Goal: Transaction & Acquisition: Purchase product/service

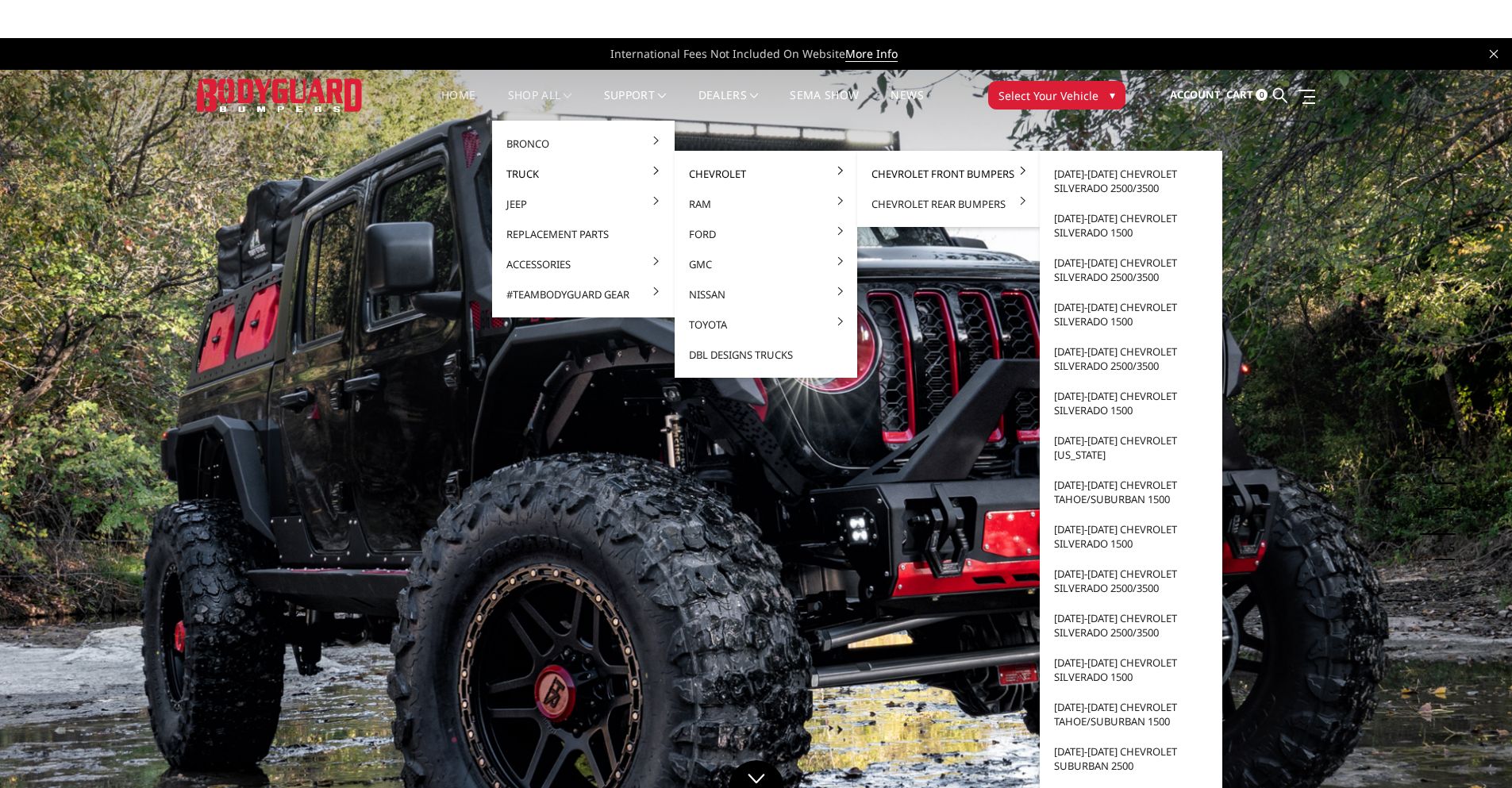
click at [934, 173] on link "Chevrolet Front Bumpers" at bounding box center [948, 173] width 170 height 30
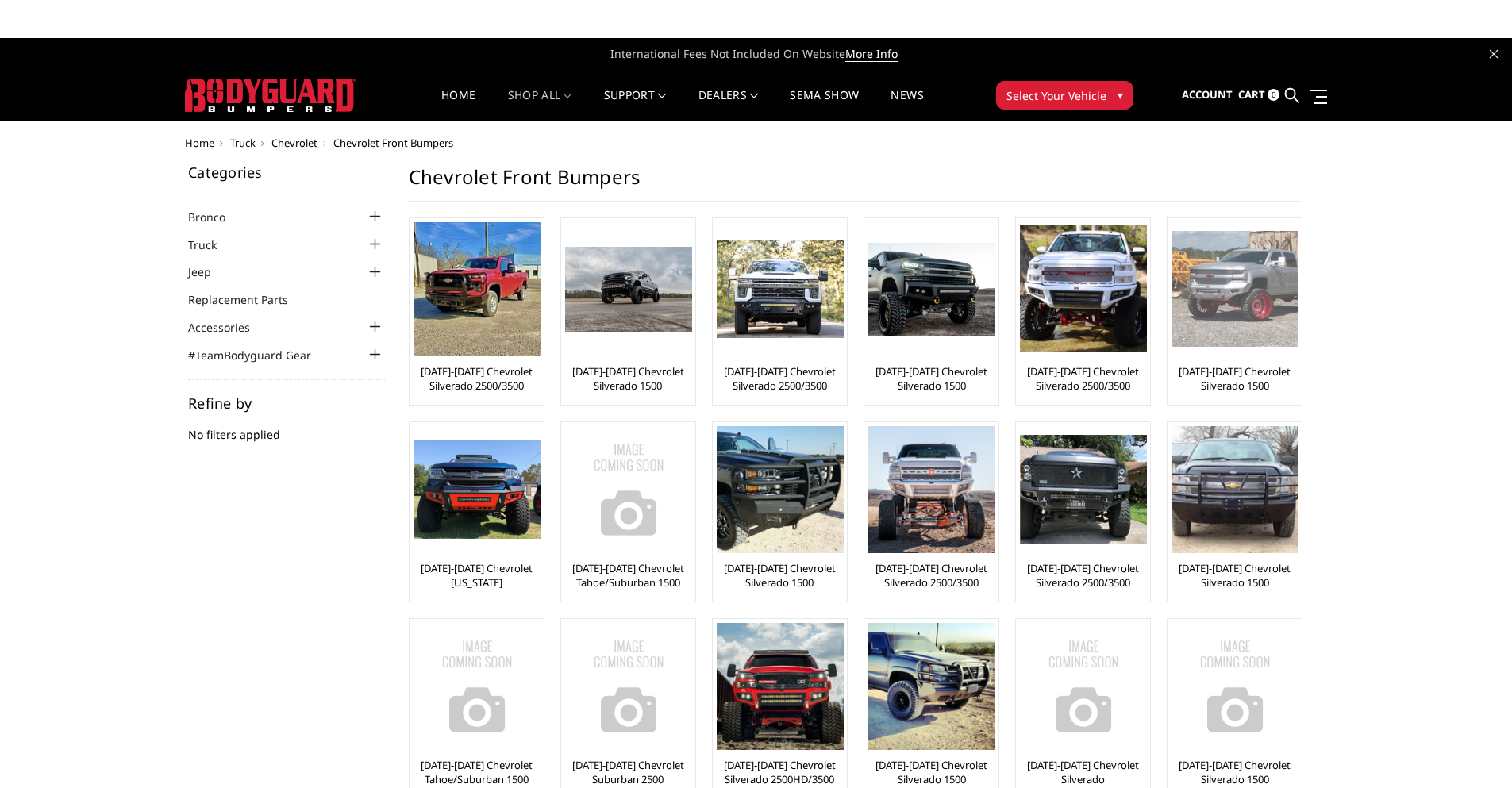
click at [1258, 316] on img at bounding box center [1235, 289] width 127 height 116
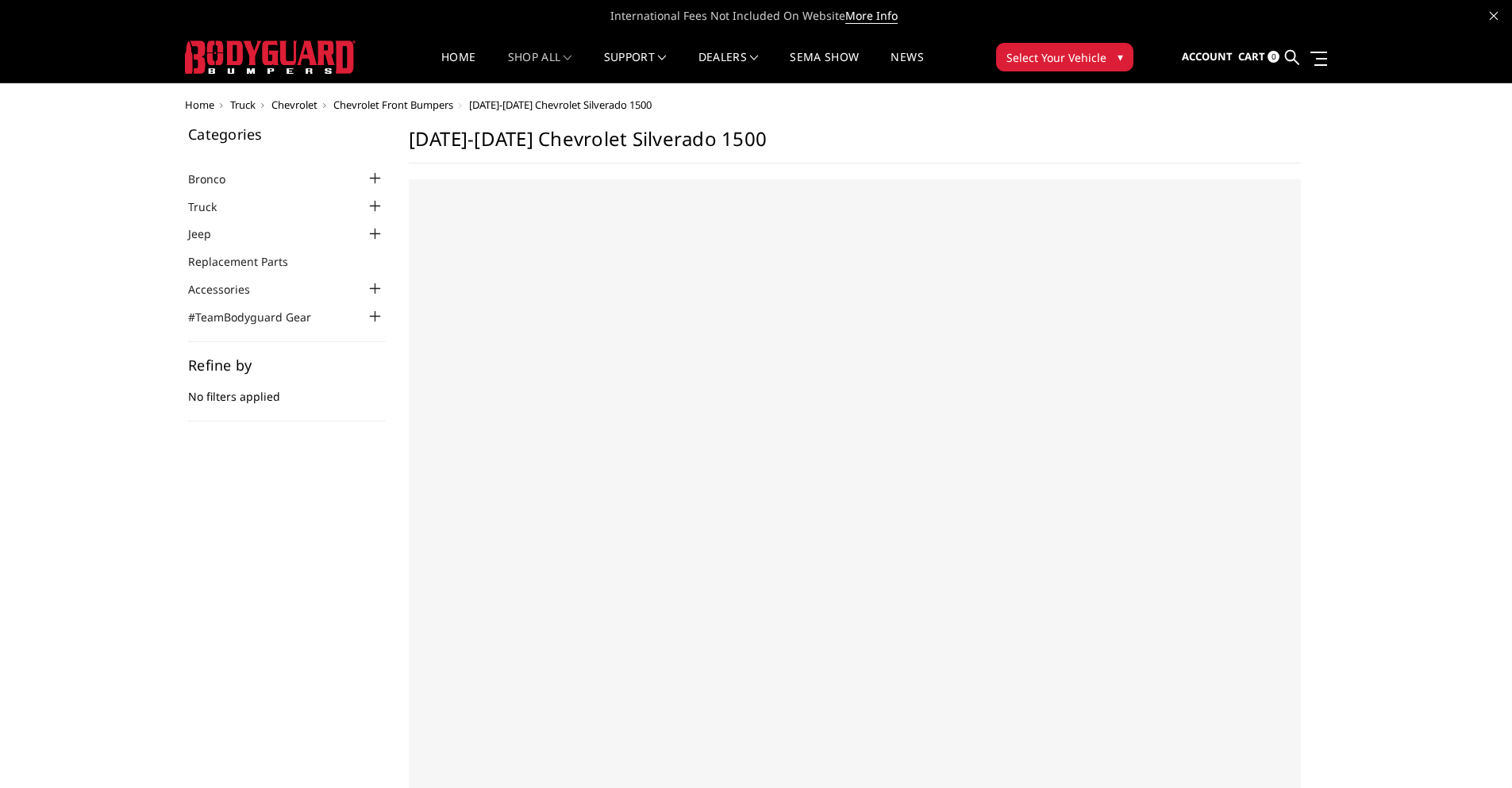
select select "US"
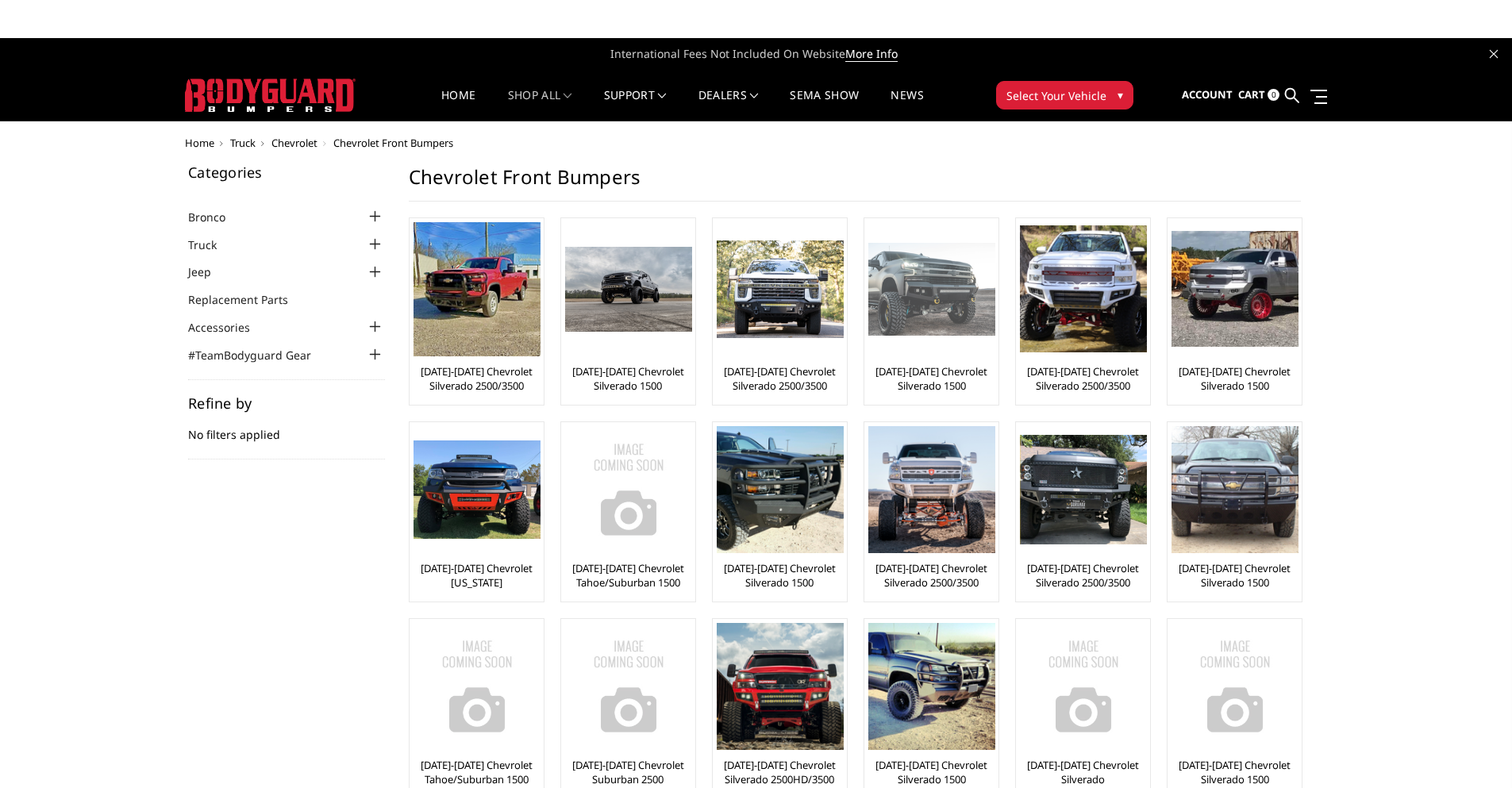
click at [933, 303] on img at bounding box center [931, 290] width 127 height 94
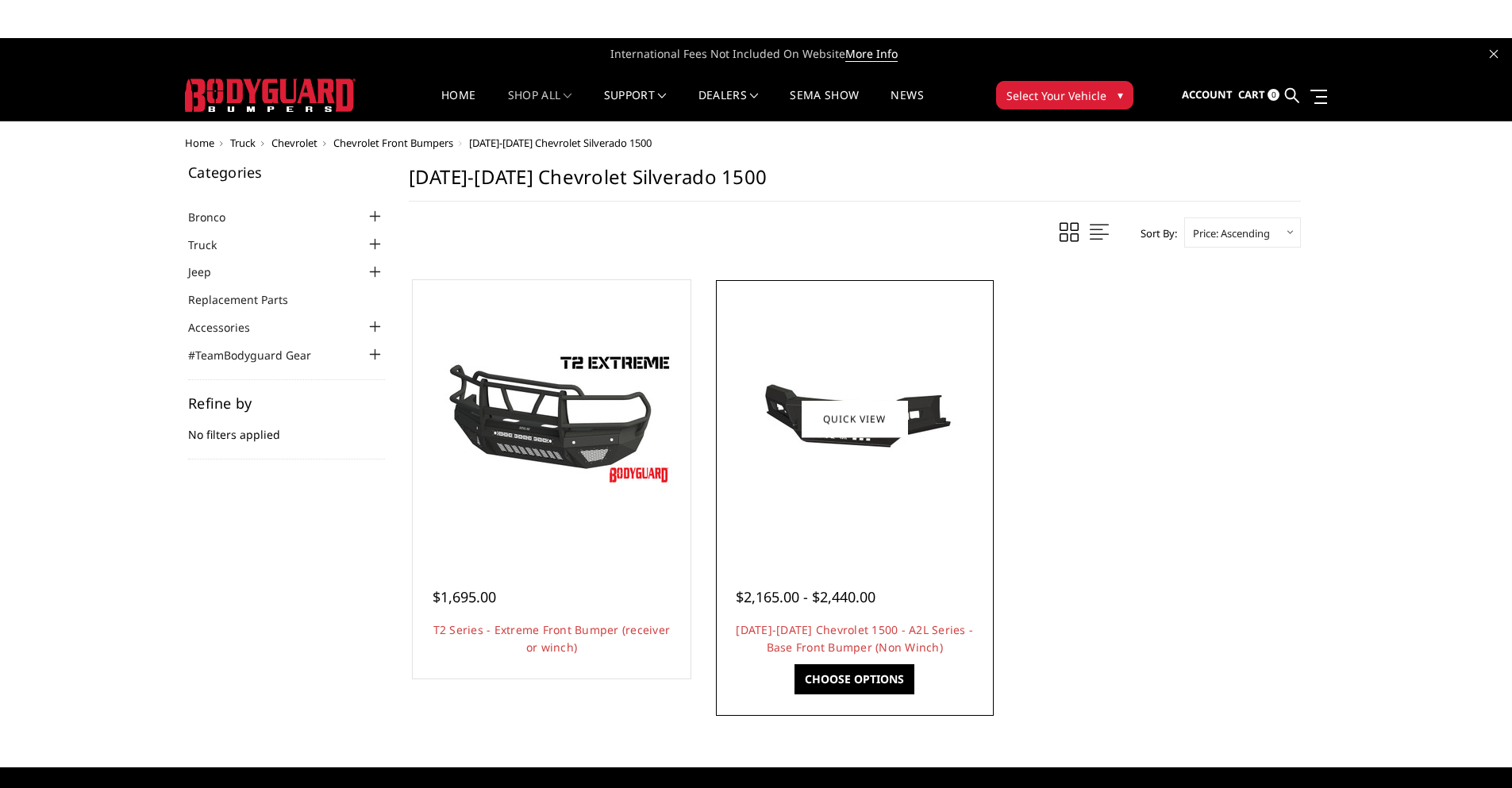
click at [918, 419] on img at bounding box center [855, 419] width 254 height 139
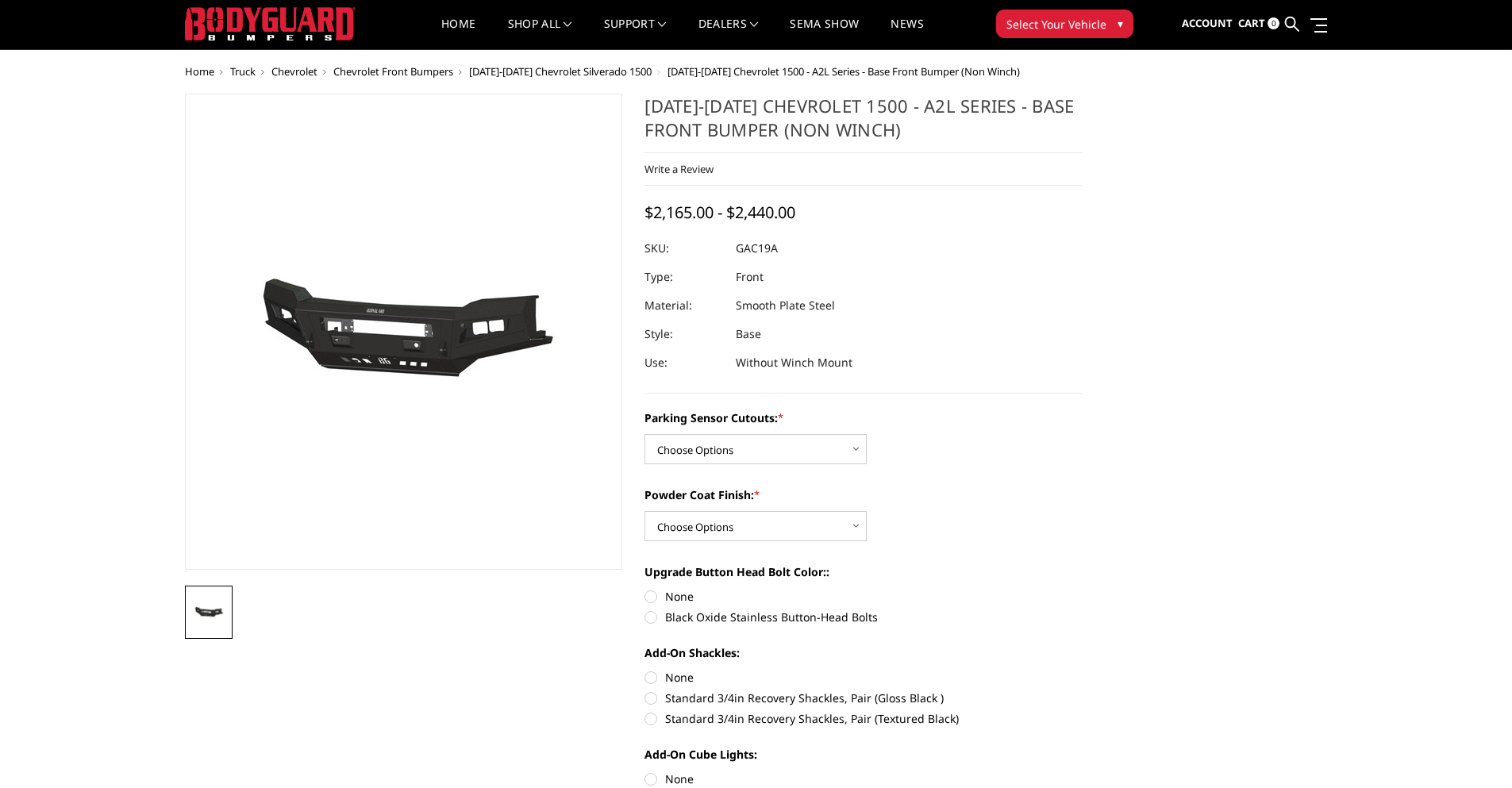
scroll to position [238, 0]
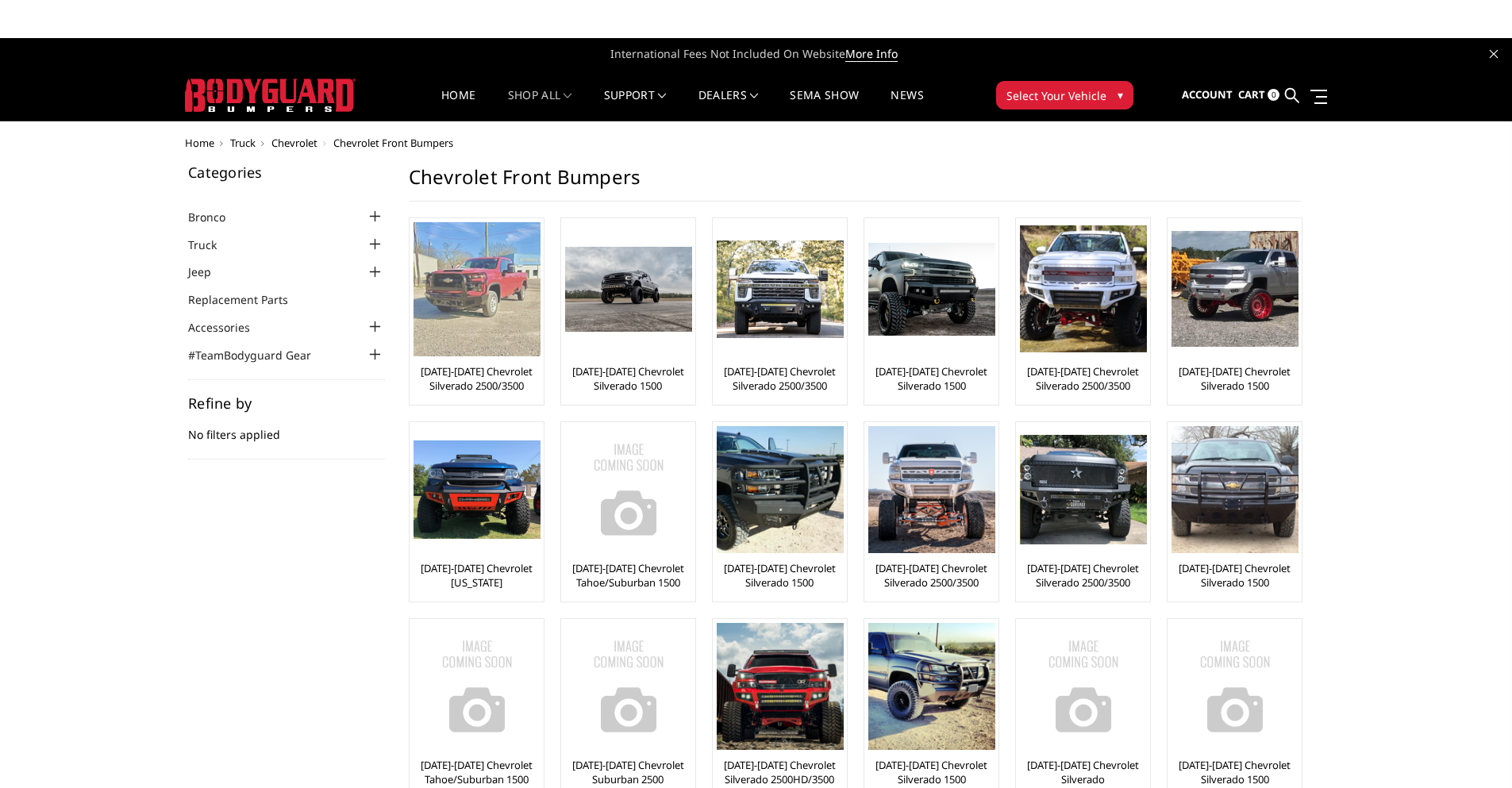
click at [489, 308] on img at bounding box center [477, 289] width 127 height 134
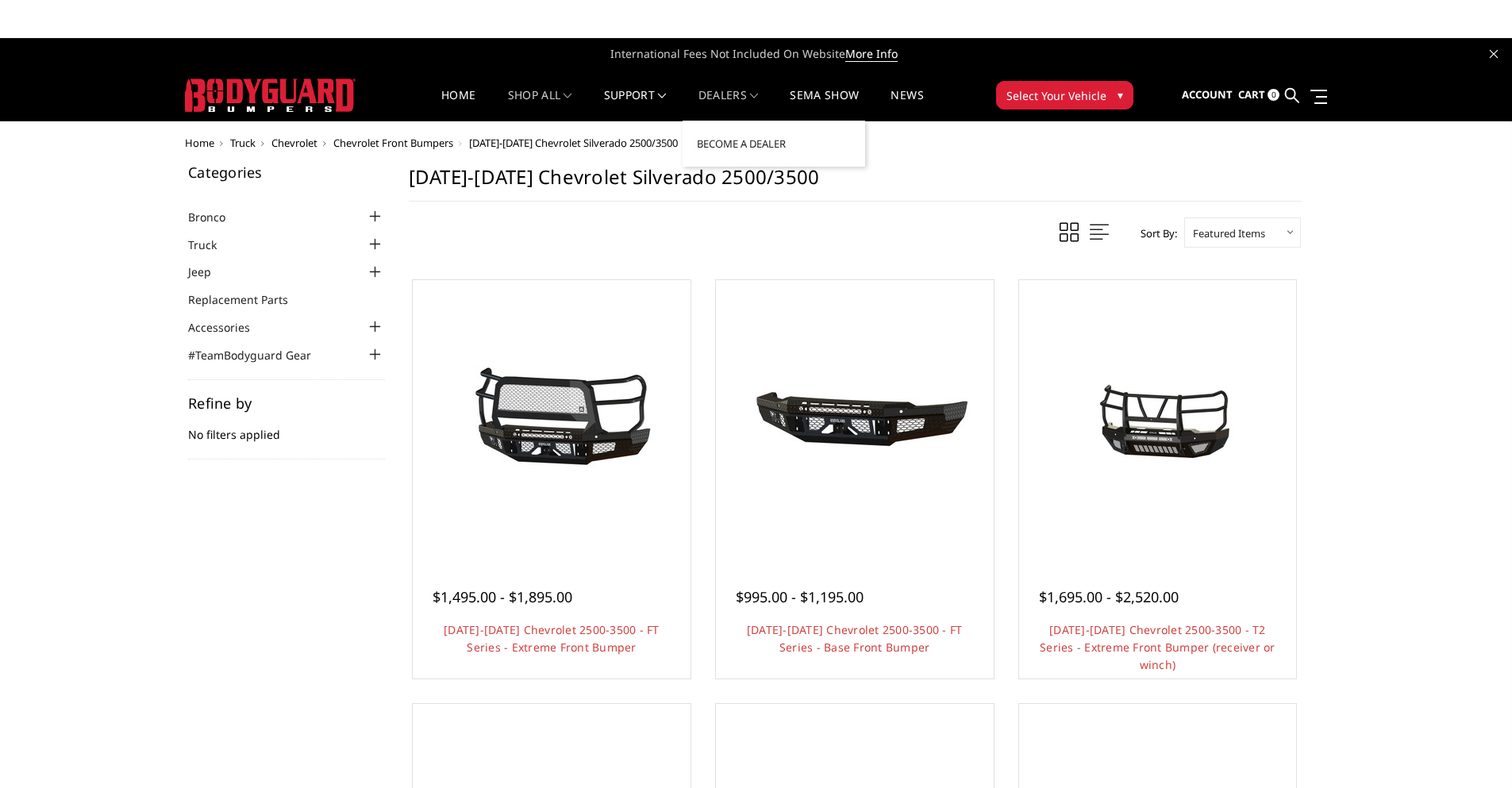
click at [727, 93] on link "Dealers" at bounding box center [728, 105] width 61 height 31
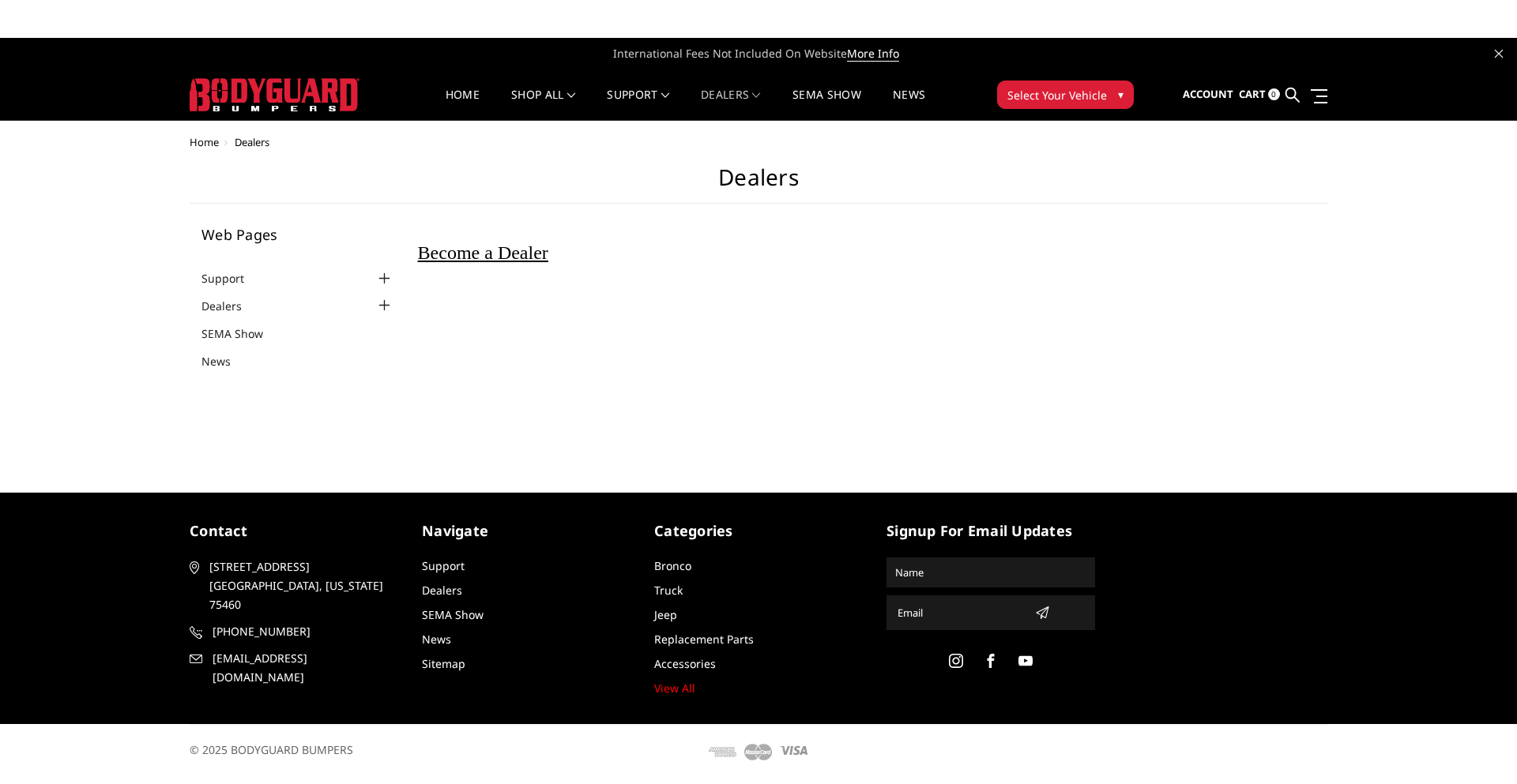
click at [458, 253] on span "Become a Dealer" at bounding box center [483, 253] width 131 height 20
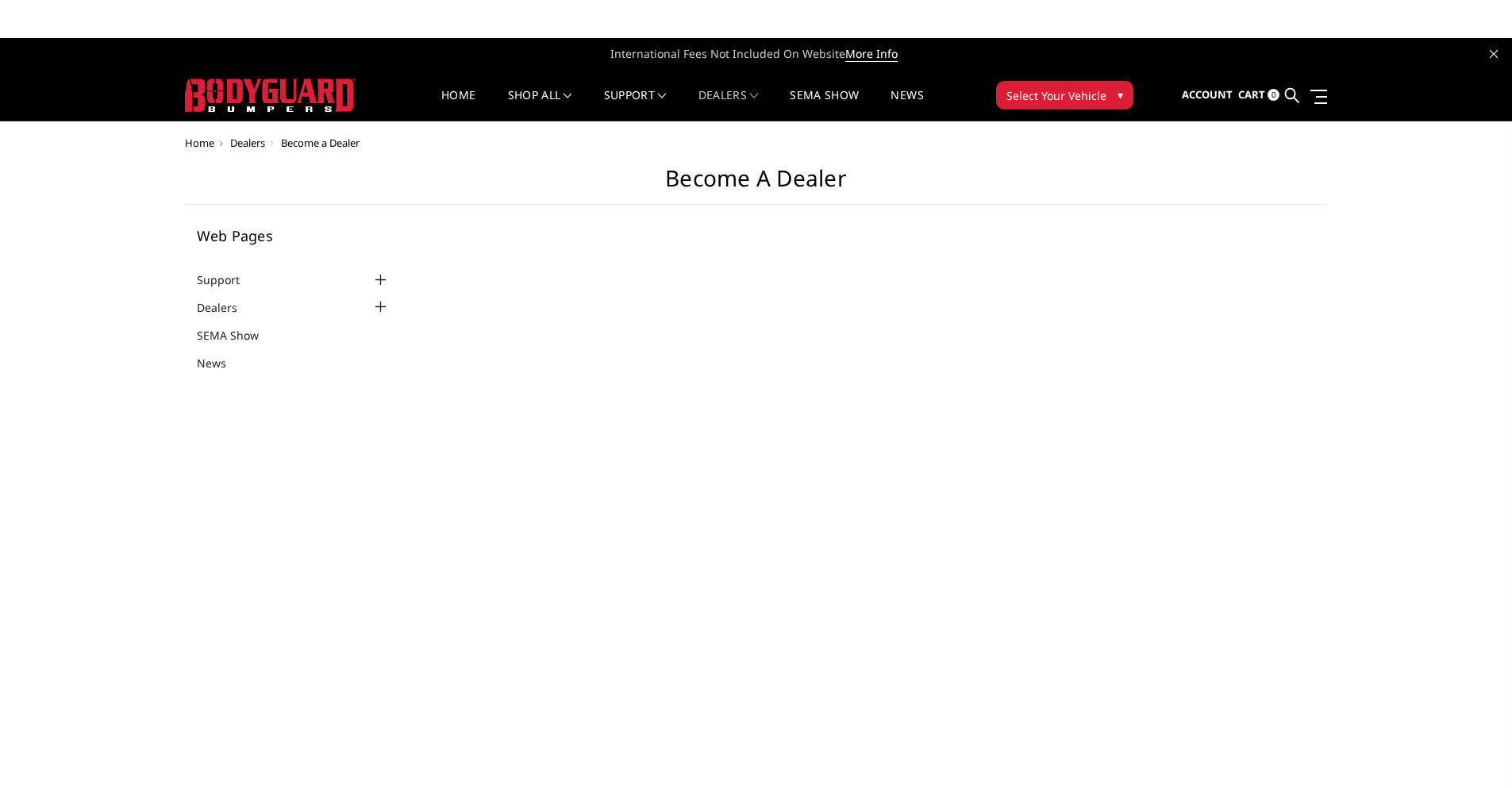
select select "US"
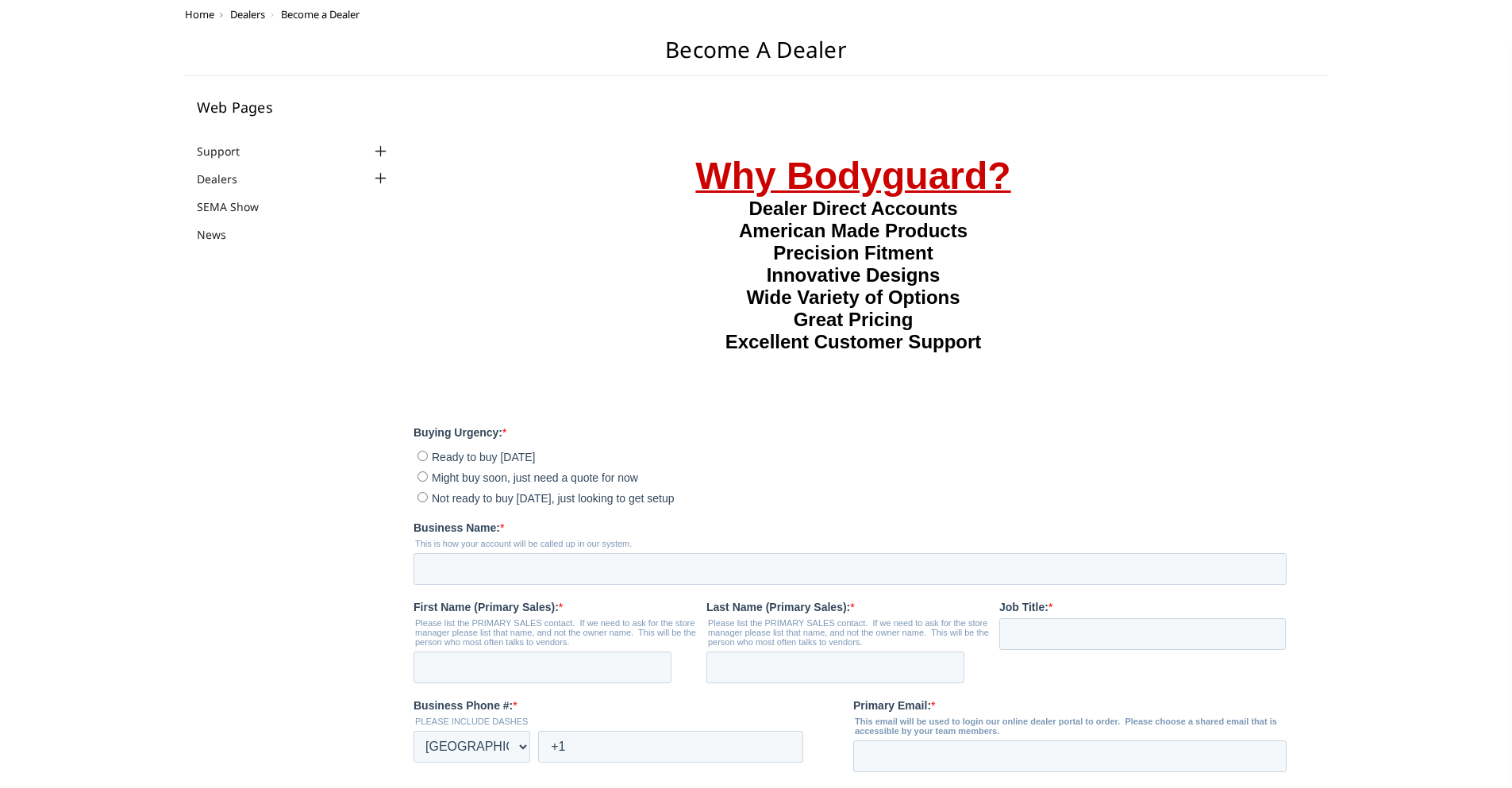
scroll to position [238, 0]
